Goal: Find specific page/section: Find specific page/section

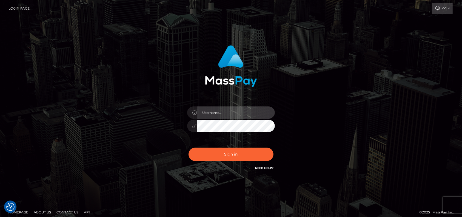
type input "petros.kidane"
click at [239, 216] on footer "Homepage About Us Contact Us API © 2025 , MassPay Inc." at bounding box center [231, 212] width 462 height 19
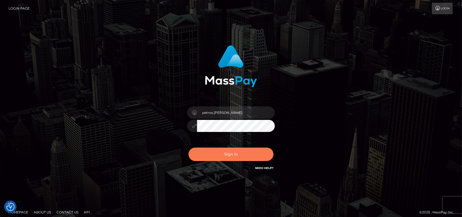
click at [217, 157] on button "Sign in" at bounding box center [231, 153] width 85 height 13
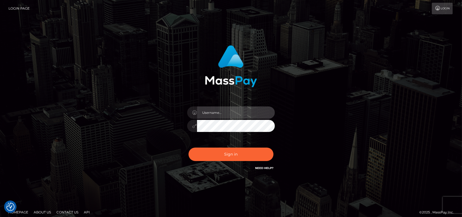
type input "petros.kidane"
click at [217, 157] on button "Sign in" at bounding box center [231, 153] width 85 height 13
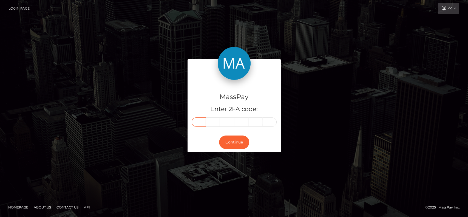
click at [197, 124] on input "text" at bounding box center [199, 121] width 14 height 9
paste input "1"
type input "1"
type input "2"
type input "5"
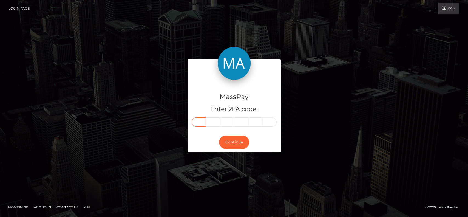
type input "0"
type input "6"
type input "8"
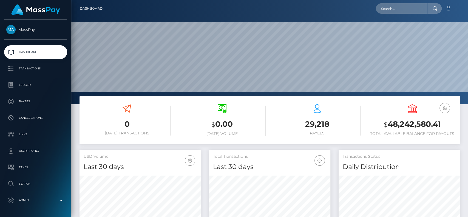
scroll to position [97, 121]
click at [394, 5] on input "text" at bounding box center [402, 8] width 52 height 10
paste input "[EMAIL_ADDRESS][DOMAIN_NAME]"
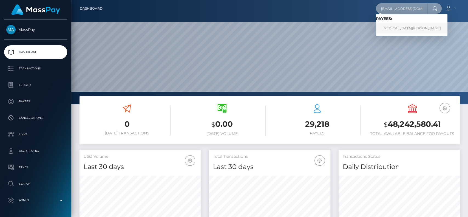
type input "[EMAIL_ADDRESS][DOMAIN_NAME]"
click at [400, 23] on link "[MEDICAL_DATA][PERSON_NAME]" at bounding box center [412, 28] width 72 height 10
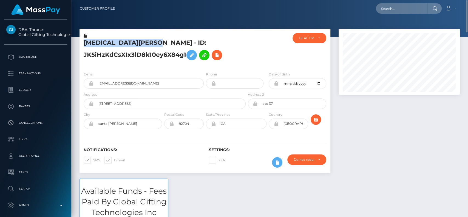
drag, startPoint x: 158, startPoint y: 44, endPoint x: 85, endPoint y: 43, distance: 73.2
click at [85, 43] on h5 "[MEDICAL_DATA][PERSON_NAME] - ID: JK5iHzKdCsXIx3lD8k10ey6X84g1" at bounding box center [163, 51] width 159 height 24
copy h5 "[MEDICAL_DATA][PERSON_NAME]"
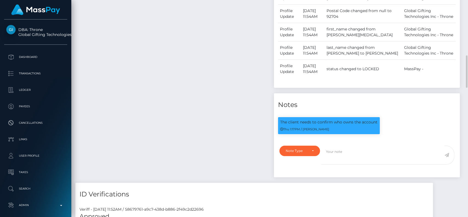
scroll to position [375, 0]
